Goal: Information Seeking & Learning: Stay updated

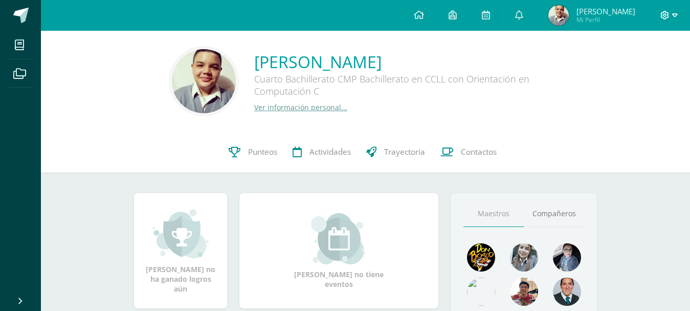
click at [669, 16] on icon at bounding box center [664, 15] width 9 height 9
click at [625, 66] on span "Cerrar sesión" at bounding box center [643, 70] width 46 height 10
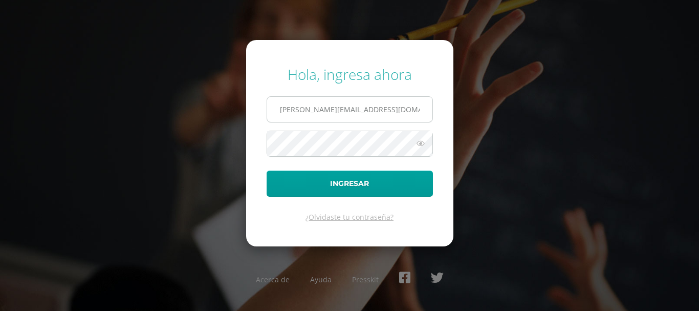
click at [379, 115] on input "[PERSON_NAME][EMAIL_ADDRESS][DOMAIN_NAME]" at bounding box center [349, 109] width 165 height 25
type input "[PERSON_NAME][EMAIL_ADDRESS][DOMAIN_NAME]"
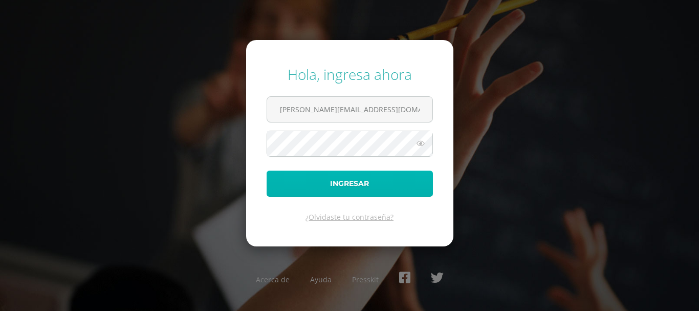
click at [363, 187] on button "Ingresar" at bounding box center [350, 183] width 166 height 26
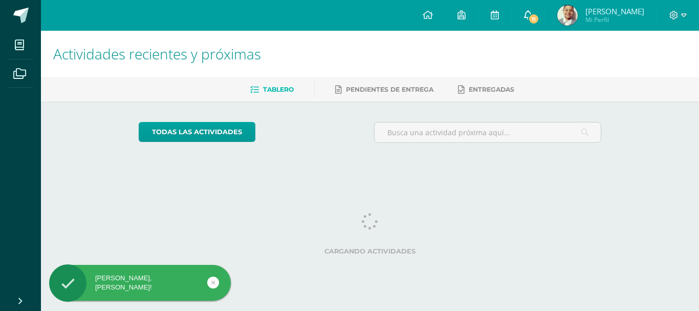
click at [535, 11] on link "11" at bounding box center [528, 15] width 33 height 31
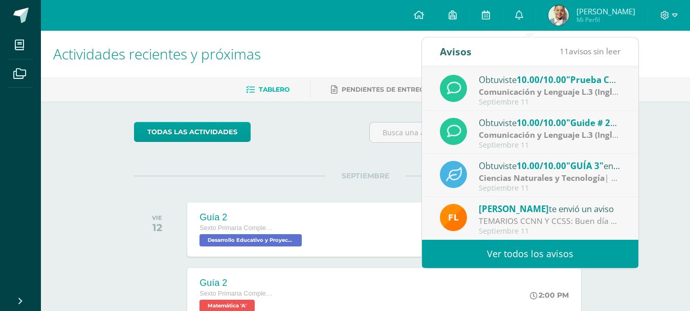
scroll to position [153, 0]
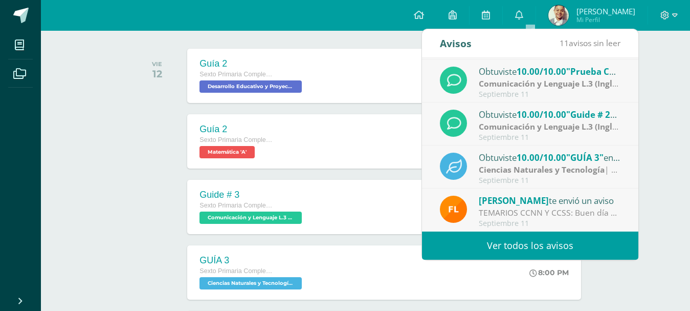
click at [551, 210] on div "TEMARIOS CCNN Y CCSS: Buen día padres de familia Gusto de saludarlos Les envío …" at bounding box center [550, 213] width 142 height 12
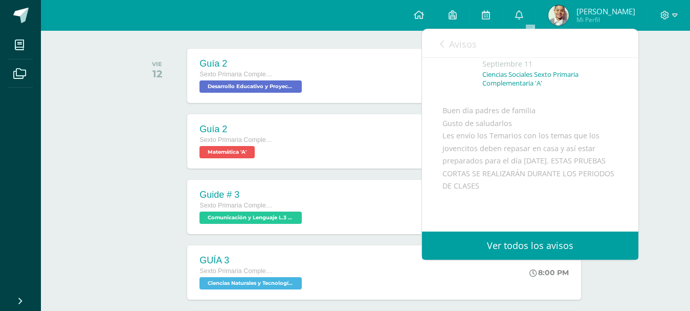
scroll to position [102, 0]
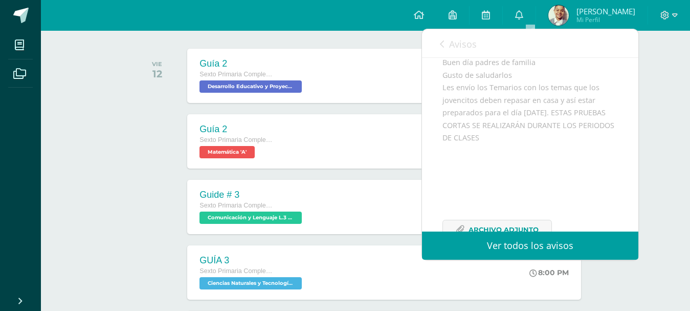
click at [458, 37] on link "Avisos" at bounding box center [458, 43] width 37 height 29
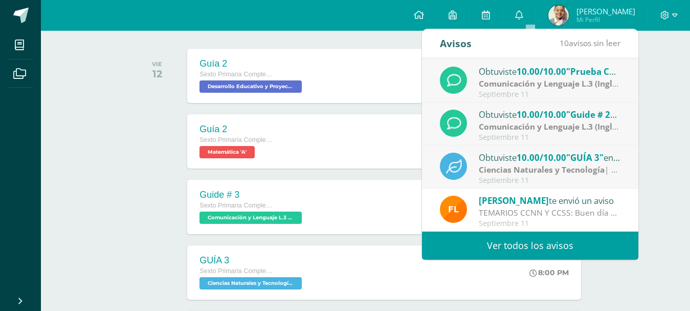
click at [559, 156] on span "10.00/10.00" at bounding box center [542, 157] width 50 height 12
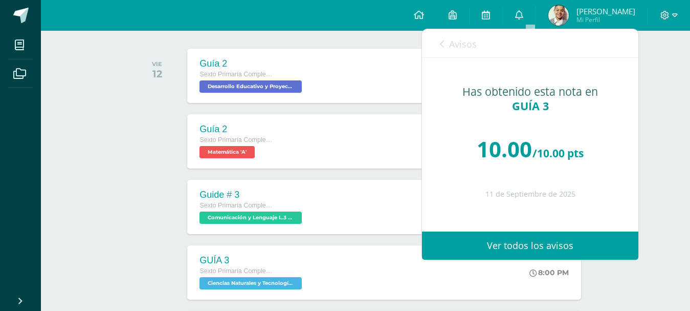
scroll to position [0, 0]
click at [454, 33] on link "Avisos" at bounding box center [458, 43] width 37 height 29
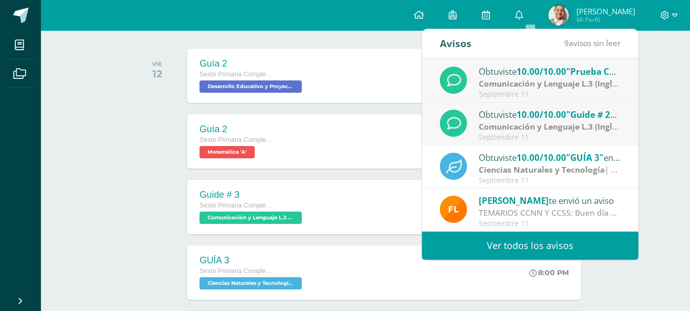
click at [537, 130] on strong "Comunicación y Lenguaje L.3 (Inglés y Laboratorio)" at bounding box center [579, 126] width 201 height 11
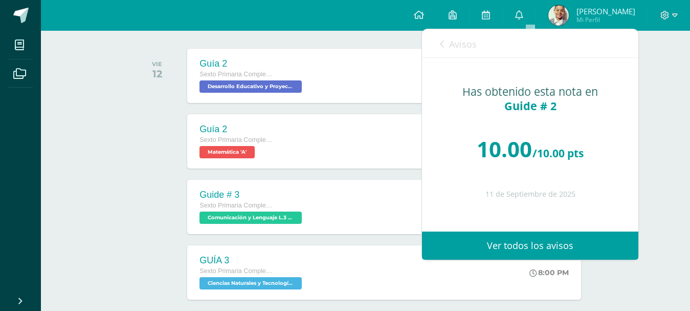
click at [440, 47] on icon at bounding box center [442, 44] width 4 height 8
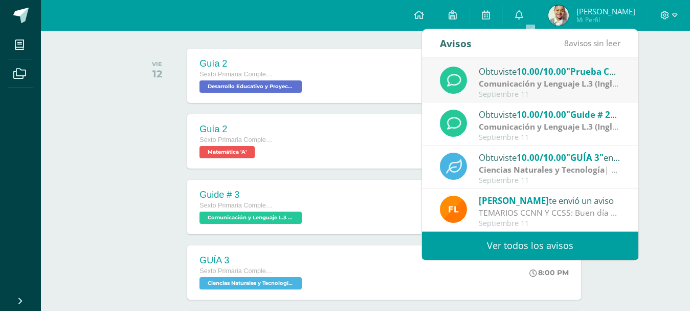
click at [522, 83] on strong "Comunicación y Lenguaje L.3 (Inglés y Laboratorio)" at bounding box center [579, 83] width 201 height 11
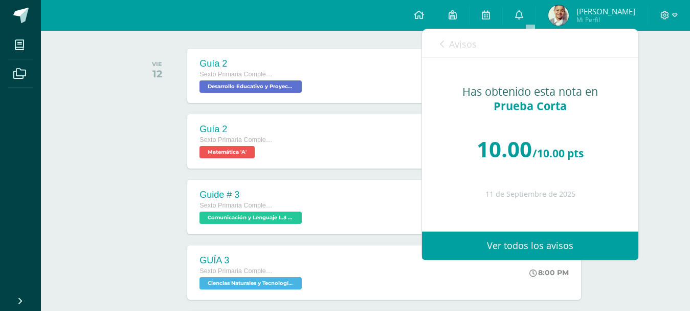
click at [451, 43] on span "Avisos" at bounding box center [463, 44] width 28 height 12
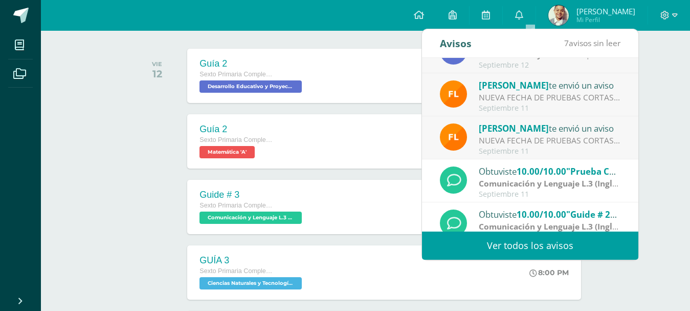
scroll to position [68, 0]
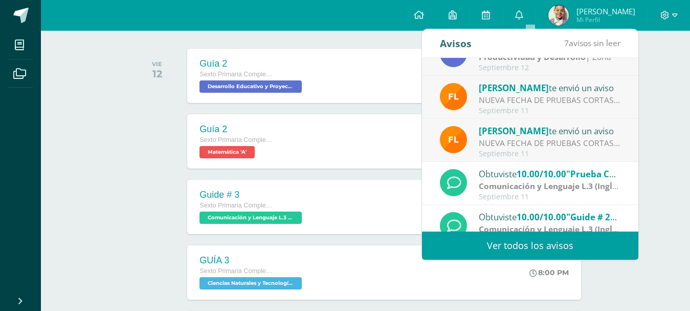
click at [532, 141] on div "NUEVA FECHA DE PRUEBAS CORTAS: Buen día padres de familia La Prueba Corta de CC…" at bounding box center [550, 143] width 142 height 12
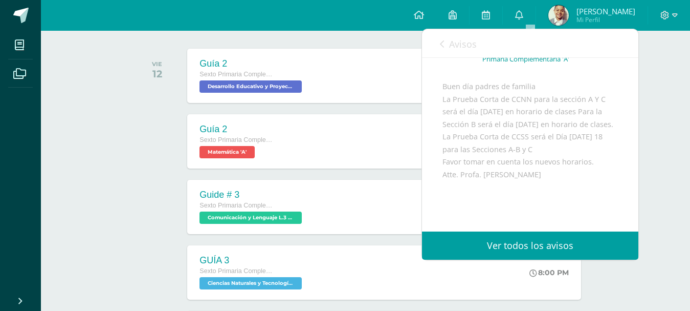
scroll to position [102, 0]
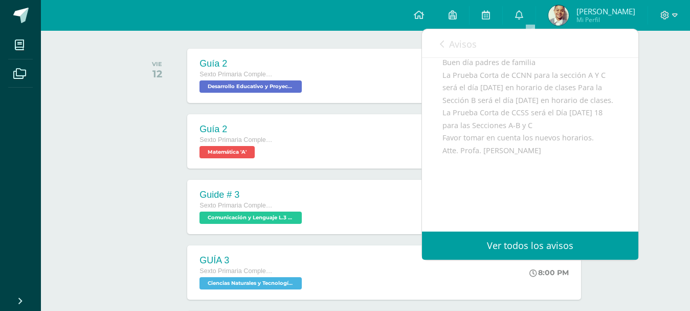
click at [459, 43] on span "Avisos" at bounding box center [463, 44] width 28 height 12
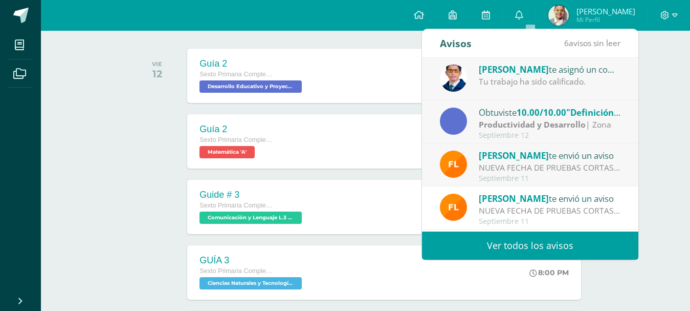
scroll to position [0, 0]
click at [556, 130] on strong "Productividad y Desarrollo" at bounding box center [532, 124] width 107 height 11
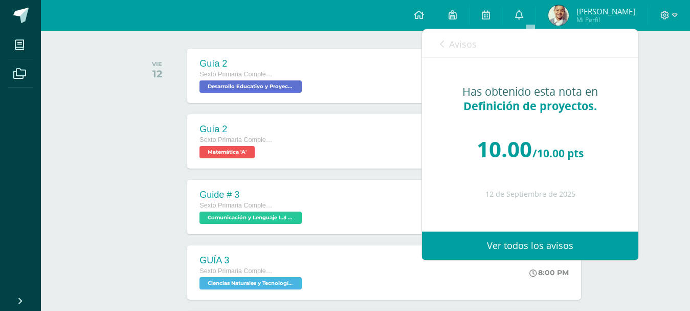
click at [457, 43] on span "Avisos" at bounding box center [463, 44] width 28 height 12
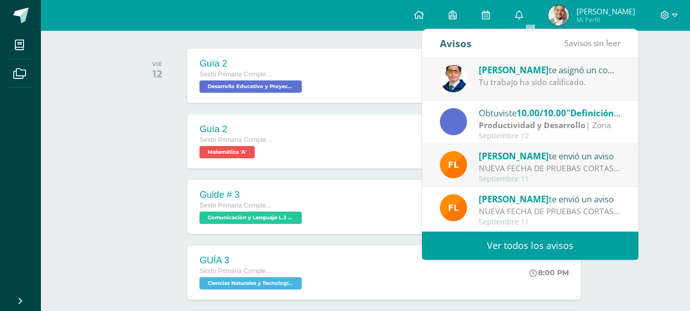
click at [493, 154] on span "Flor Girón" at bounding box center [514, 156] width 70 height 12
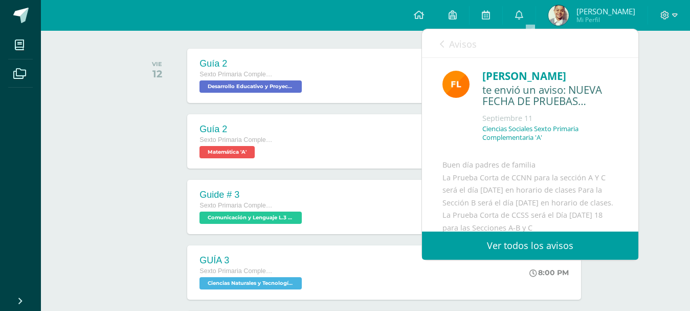
click at [467, 45] on span "Avisos" at bounding box center [463, 44] width 28 height 12
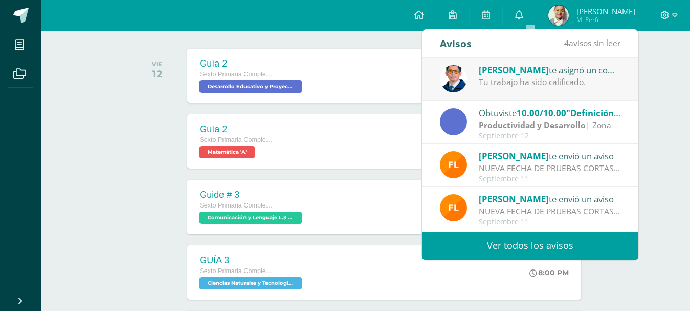
click at [499, 85] on div "Tu trabajo ha sido calificado." at bounding box center [550, 82] width 142 height 12
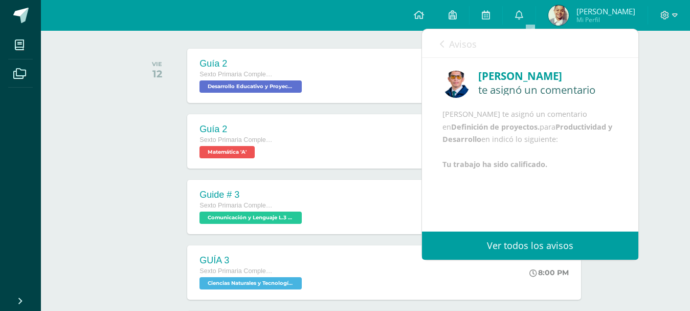
click at [470, 40] on span "Avisos" at bounding box center [463, 44] width 28 height 12
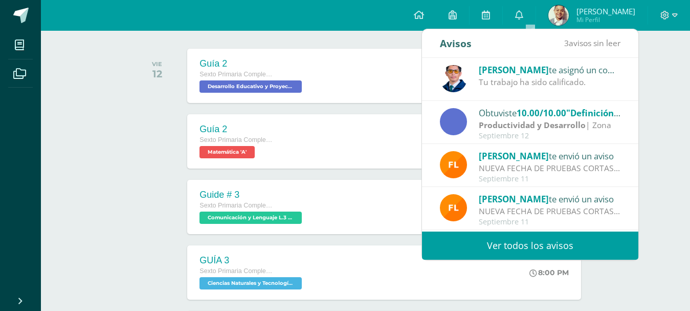
click at [345, 46] on div "SEPTIEMBRE VIE 12 Guía 2 Sexto Primaria Complementaria Desarrollo Educativo y P…" at bounding box center [365, 63] width 463 height 82
